Goal: Task Accomplishment & Management: Manage account settings

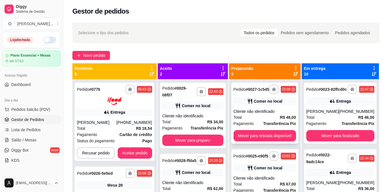
click at [265, 108] on div "**********" at bounding box center [264, 113] width 67 height 61
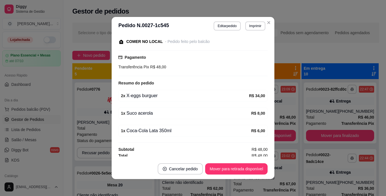
scroll to position [62, 0]
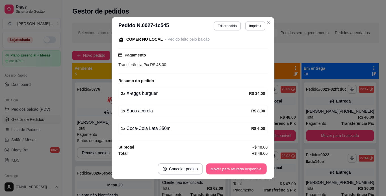
click at [244, 172] on button "Mover para retirada disponível" at bounding box center [236, 169] width 61 height 11
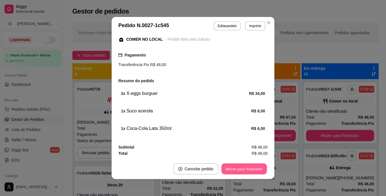
click at [244, 172] on button "Mover para finalizado" at bounding box center [245, 169] width 46 height 11
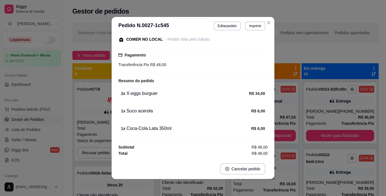
scroll to position [38, 0]
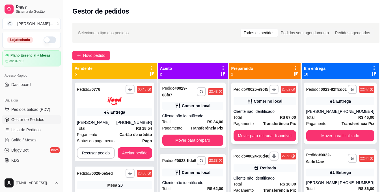
click at [262, 95] on div "**********" at bounding box center [264, 113] width 67 height 61
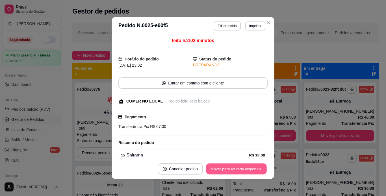
click at [244, 171] on button "Mover para retirada disponível" at bounding box center [236, 169] width 61 height 11
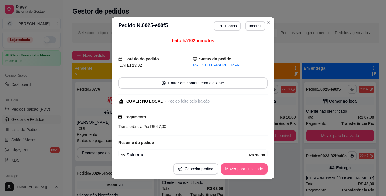
click at [244, 171] on button "Mover para finalizado" at bounding box center [244, 169] width 47 height 11
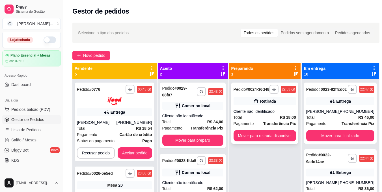
click at [253, 111] on div "**********" at bounding box center [264, 113] width 67 height 61
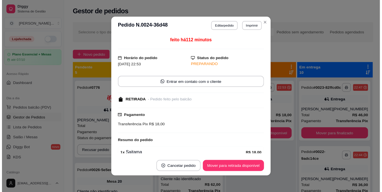
scroll to position [42, 0]
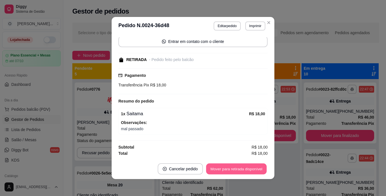
click at [242, 168] on button "Mover para retirada disponível" at bounding box center [236, 169] width 61 height 11
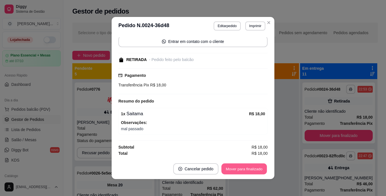
click at [242, 168] on button "Mover para finalizado" at bounding box center [245, 169] width 46 height 11
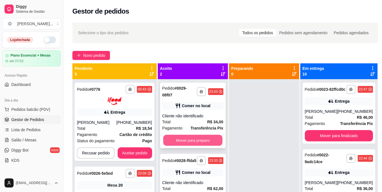
click at [198, 140] on button "Mover para preparo" at bounding box center [192, 140] width 59 height 11
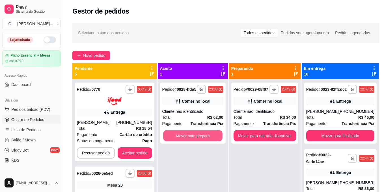
click at [198, 140] on button "Mover para preparo" at bounding box center [192, 135] width 59 height 11
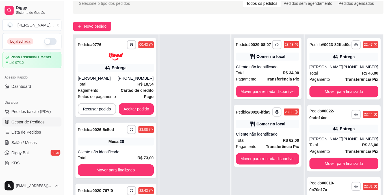
scroll to position [31, 0]
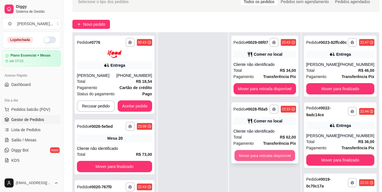
click at [270, 154] on button "Mover para retirada disponível" at bounding box center [265, 155] width 61 height 11
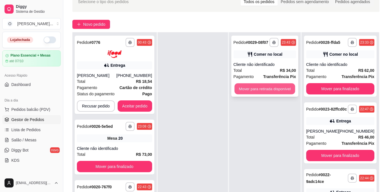
click at [274, 91] on button "Mover para retirada disponível" at bounding box center [265, 88] width 61 height 11
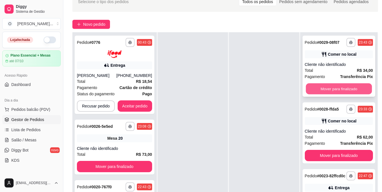
click at [312, 92] on button "Mover para finalizado" at bounding box center [339, 88] width 66 height 11
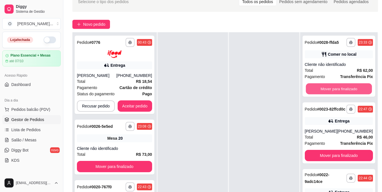
click at [312, 92] on button "Mover para finalizado" at bounding box center [339, 88] width 66 height 11
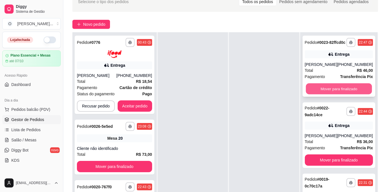
click at [328, 90] on button "Mover para finalizado" at bounding box center [339, 88] width 66 height 11
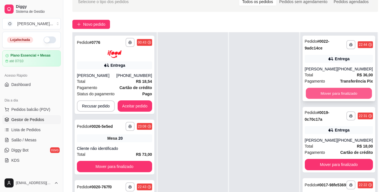
click at [328, 93] on button "Mover para finalizado" at bounding box center [339, 93] width 66 height 11
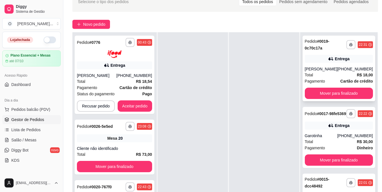
click at [328, 75] on div "Total R$ 18,00" at bounding box center [339, 75] width 68 height 6
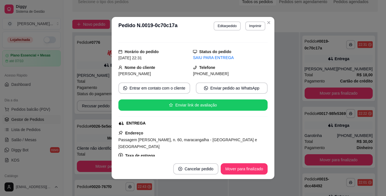
scroll to position [55, 0]
click at [240, 167] on button "Mover para finalizado" at bounding box center [245, 169] width 46 height 11
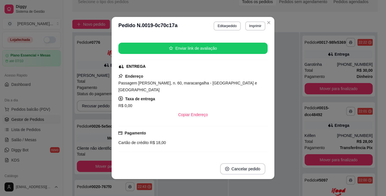
scroll to position [131, 0]
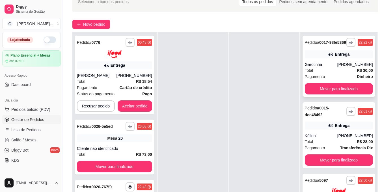
click at [344, 74] on div "Total R$ 30,00" at bounding box center [339, 70] width 68 height 6
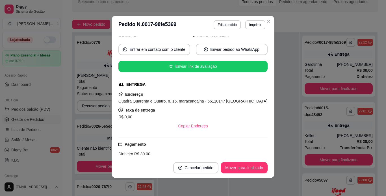
scroll to position [72, 0]
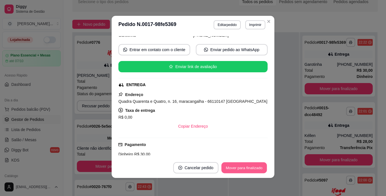
click at [240, 169] on button "Mover para finalizado" at bounding box center [245, 168] width 46 height 11
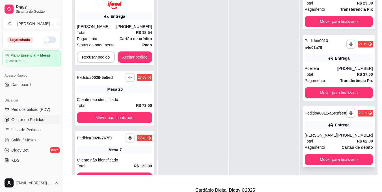
scroll to position [91, 0]
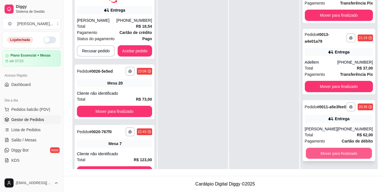
click at [329, 152] on button "Mover para finalizado" at bounding box center [339, 153] width 66 height 11
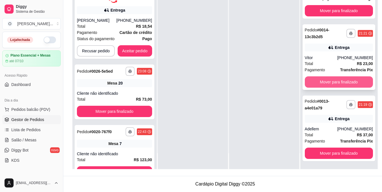
scroll to position [197, 0]
click at [342, 80] on button "Mover para finalizado" at bounding box center [339, 82] width 66 height 11
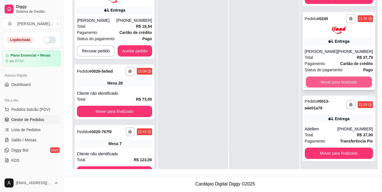
click at [341, 83] on button "Mover para finalizado" at bounding box center [339, 82] width 66 height 11
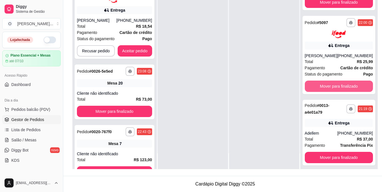
click at [341, 83] on button "Mover para finalizado" at bounding box center [339, 86] width 68 height 11
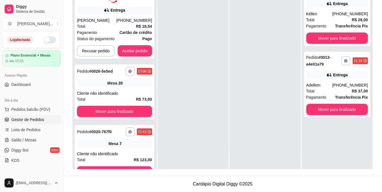
scroll to position [0, 0]
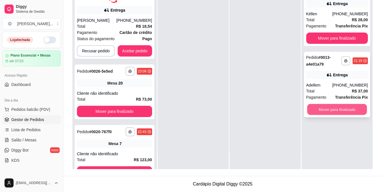
click at [336, 110] on button "Mover para finalizado" at bounding box center [337, 109] width 60 height 11
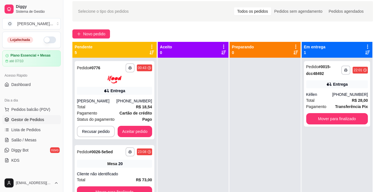
scroll to position [21, 0]
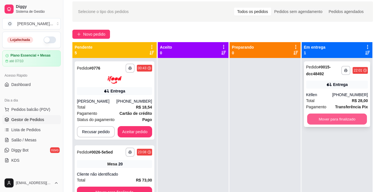
click at [333, 118] on button "Mover para finalizado" at bounding box center [337, 119] width 60 height 11
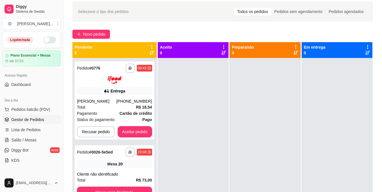
scroll to position [16, 0]
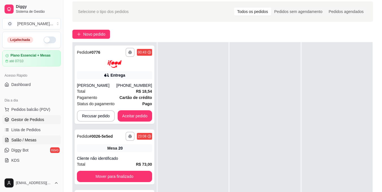
click at [40, 137] on link "Salão / Mesas" at bounding box center [31, 140] width 59 height 9
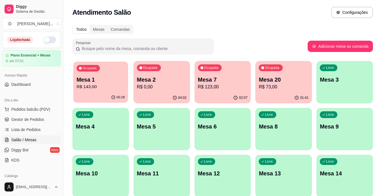
click at [89, 89] on p "R$ 143,00" at bounding box center [101, 87] width 48 height 7
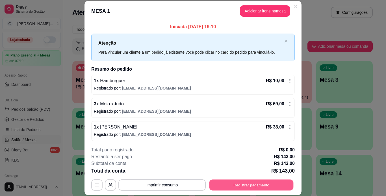
click at [255, 182] on button "Registrar pagamento" at bounding box center [252, 185] width 84 height 11
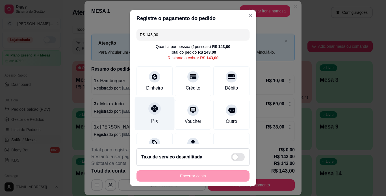
click at [151, 115] on div at bounding box center [155, 108] width 12 height 12
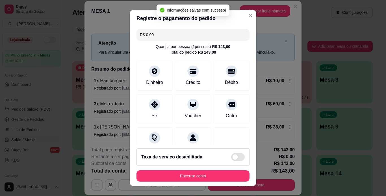
type input "R$ 0,00"
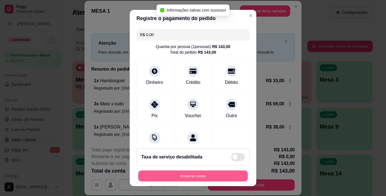
click at [206, 176] on button "Encerrar conta" at bounding box center [193, 176] width 110 height 11
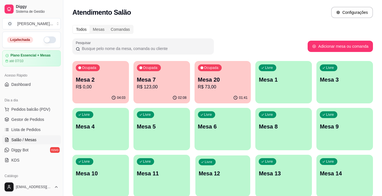
click at [206, 176] on p "Mesa 12" at bounding box center [223, 174] width 48 height 8
click at [214, 71] on div "Ocupada" at bounding box center [210, 68] width 23 height 7
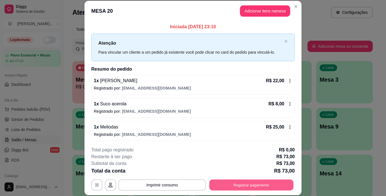
click at [246, 182] on button "Registrar pagamento" at bounding box center [252, 185] width 84 height 11
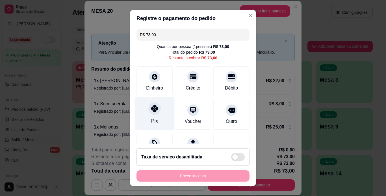
click at [154, 116] on div "Pix" at bounding box center [155, 113] width 40 height 33
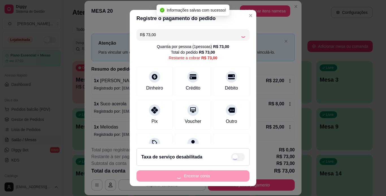
type input "R$ 0,00"
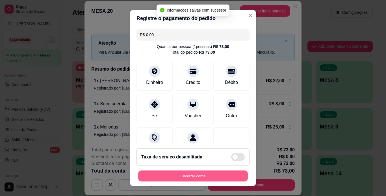
click at [193, 178] on button "Encerrar conta" at bounding box center [193, 176] width 110 height 11
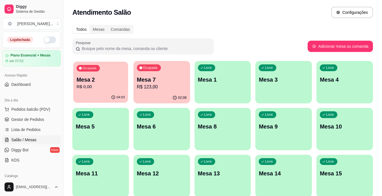
click at [78, 87] on p "R$ 0,00" at bounding box center [101, 87] width 48 height 7
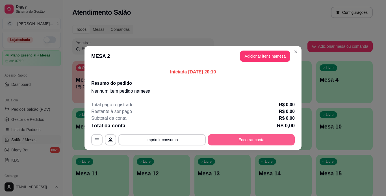
click at [252, 139] on button "Encerrar conta" at bounding box center [251, 139] width 87 height 11
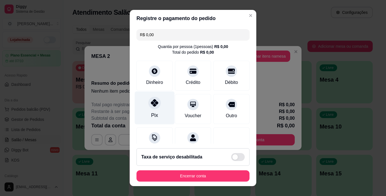
click at [149, 107] on div at bounding box center [155, 103] width 12 height 12
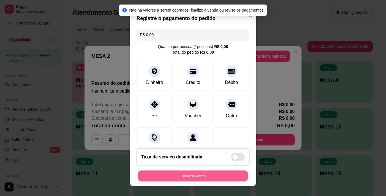
click at [167, 174] on button "Encerrar conta" at bounding box center [193, 176] width 110 height 11
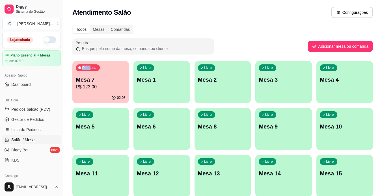
drag, startPoint x: 82, startPoint y: 61, endPoint x: 90, endPoint y: 72, distance: 13.7
click at [90, 72] on div "Todos Mesas Comandas Pesquisar Adicionar mesa ou comanda Ocupada Mesa 7 R$ 123,…" at bounding box center [222, 137] width 319 height 230
click at [90, 72] on div "Ocupada Mesa 7 R$ 123,00" at bounding box center [100, 77] width 55 height 31
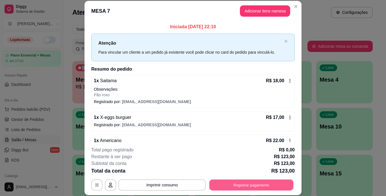
click at [245, 182] on button "Registrar pagamento" at bounding box center [252, 185] width 84 height 11
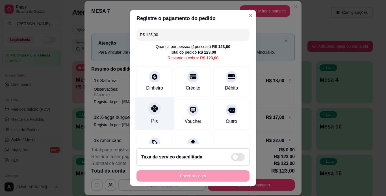
click at [152, 112] on icon at bounding box center [154, 108] width 7 height 7
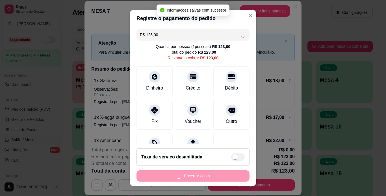
type input "R$ 0,00"
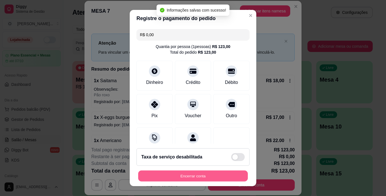
click at [193, 175] on button "Encerrar conta" at bounding box center [193, 176] width 110 height 11
